Goal: Book appointment/travel/reservation

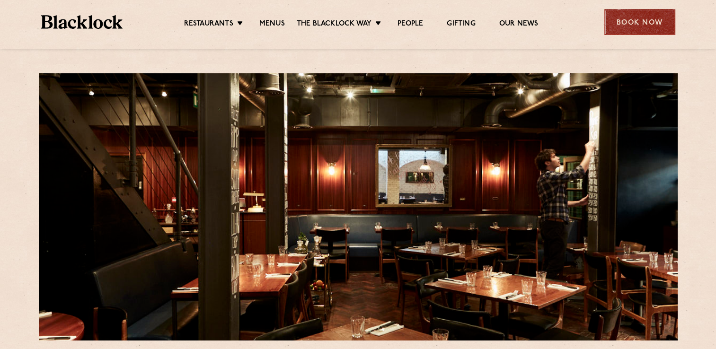
click at [624, 22] on div "Book Now" at bounding box center [639, 22] width 71 height 26
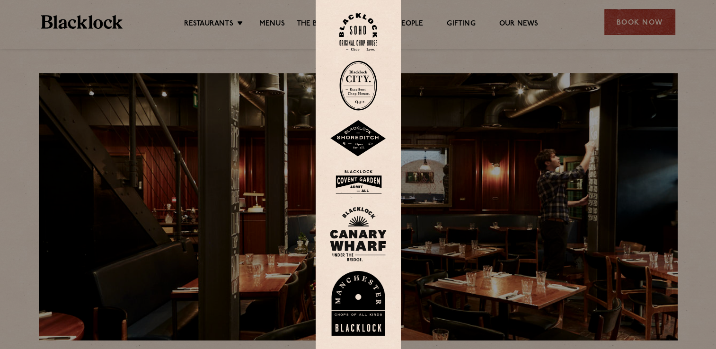
click at [351, 86] on img at bounding box center [358, 86] width 38 height 50
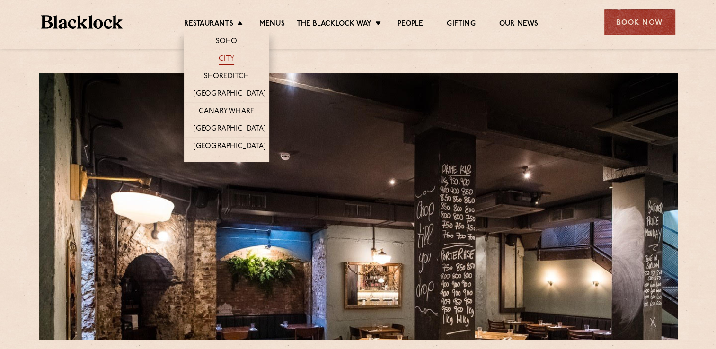
click at [219, 56] on link "City" at bounding box center [227, 59] width 16 height 10
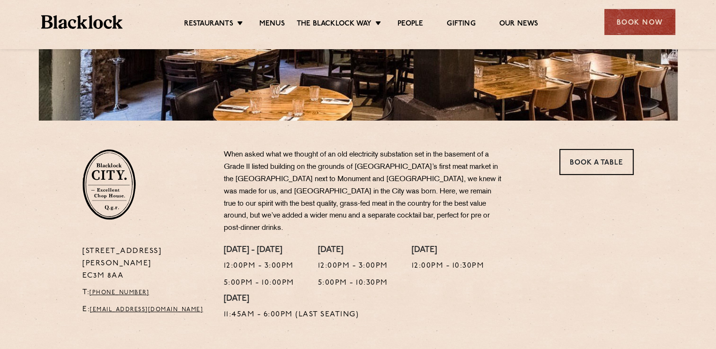
scroll to position [237, 0]
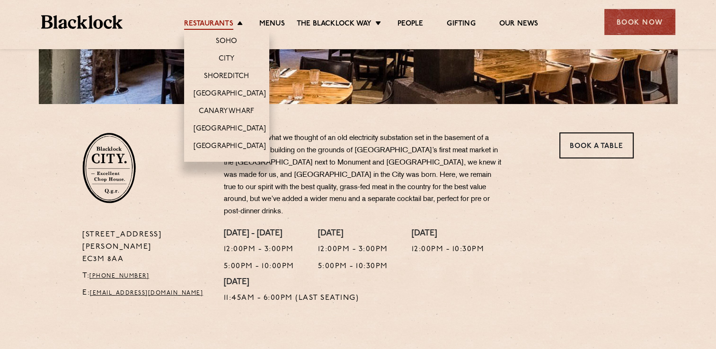
click at [225, 29] on link "Restaurants" at bounding box center [208, 24] width 49 height 10
click at [233, 39] on link "Soho" at bounding box center [227, 42] width 22 height 10
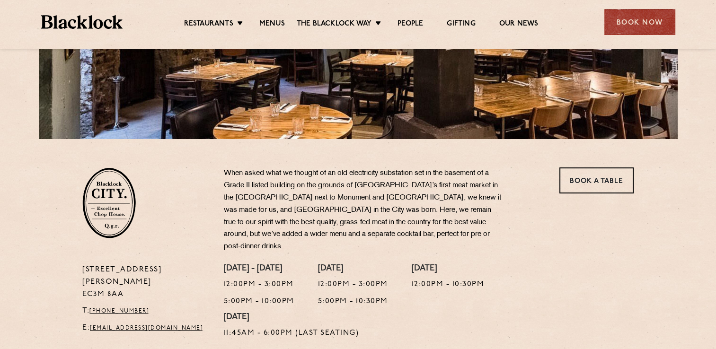
scroll to position [142, 0]
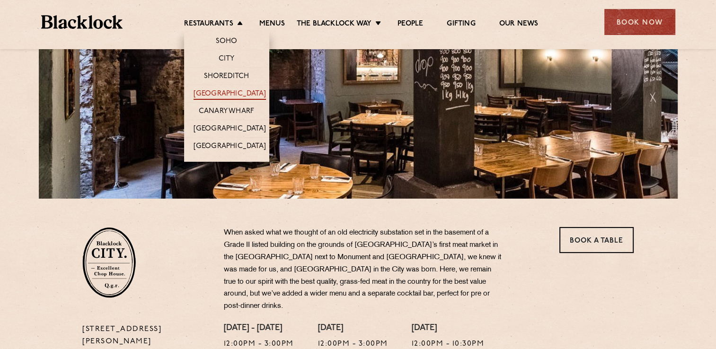
click at [223, 96] on link "[GEOGRAPHIC_DATA]" at bounding box center [229, 94] width 72 height 10
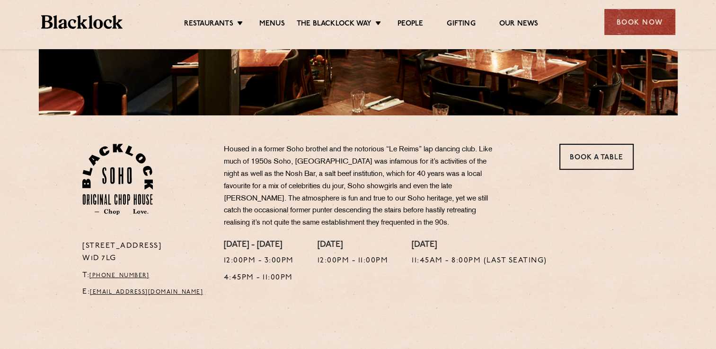
scroll to position [284, 0]
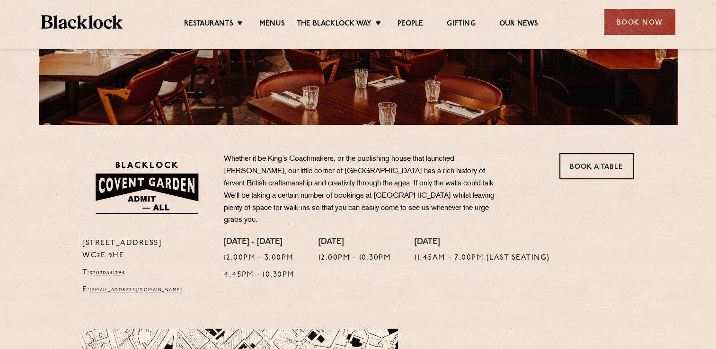
scroll to position [237, 0]
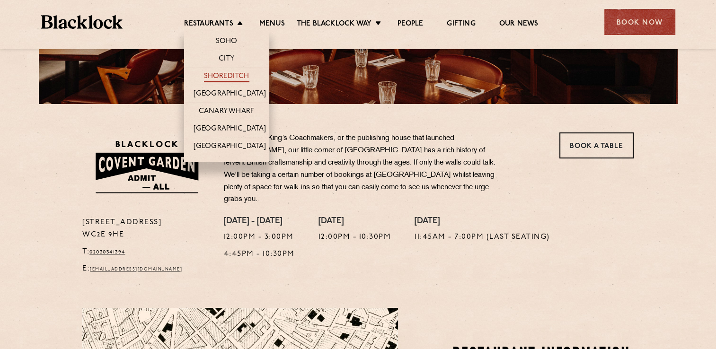
click at [231, 74] on link "Shoreditch" at bounding box center [226, 77] width 45 height 10
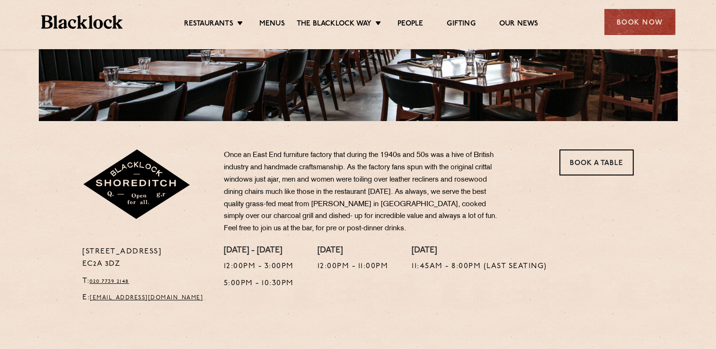
scroll to position [237, 0]
